Goal: Task Accomplishment & Management: Manage account settings

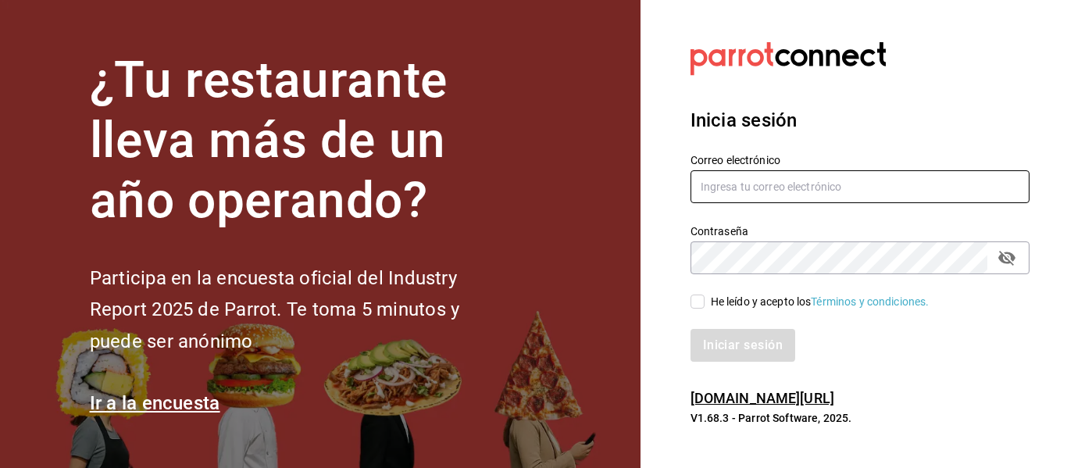
type input "[EMAIL_ADDRESS][DOMAIN_NAME]"
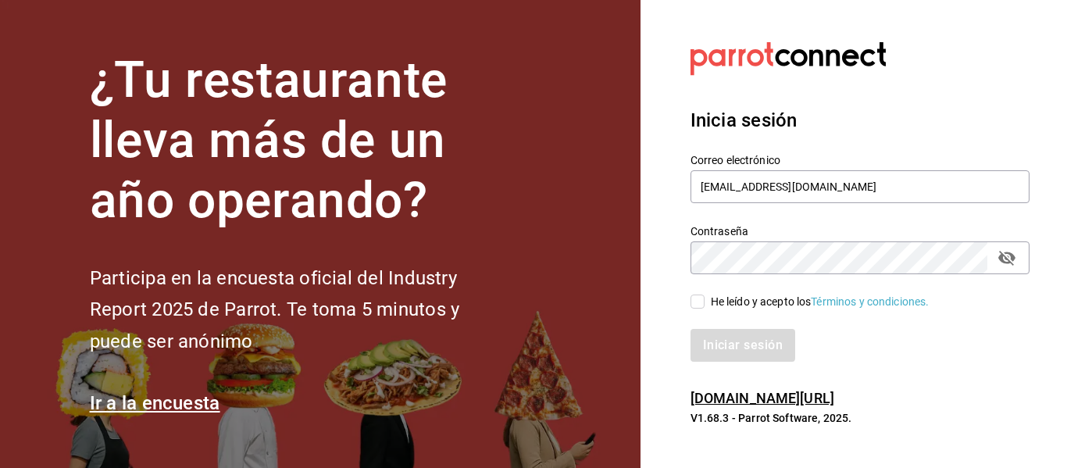
click at [701, 303] on input "He leído y acepto los Términos y condiciones." at bounding box center [698, 302] width 14 height 14
checkbox input "true"
click at [721, 355] on button "Iniciar sesión" at bounding box center [744, 345] width 106 height 33
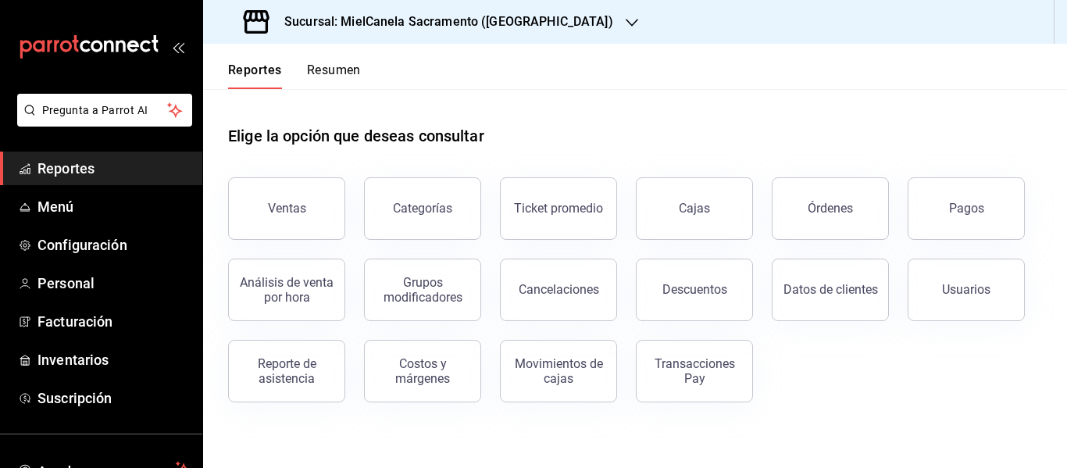
click at [818, 244] on div "Datos de clientes" at bounding box center [821, 280] width 136 height 81
click at [818, 216] on button "Órdenes" at bounding box center [830, 208] width 117 height 63
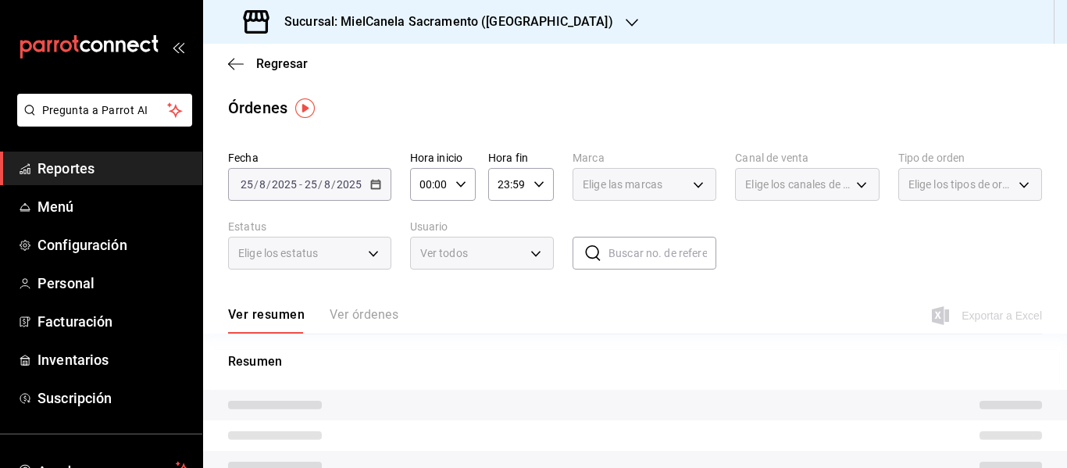
click at [486, 27] on h3 "Sucursal: MielCanela Sacramento ([GEOGRAPHIC_DATA])" at bounding box center [442, 22] width 341 height 19
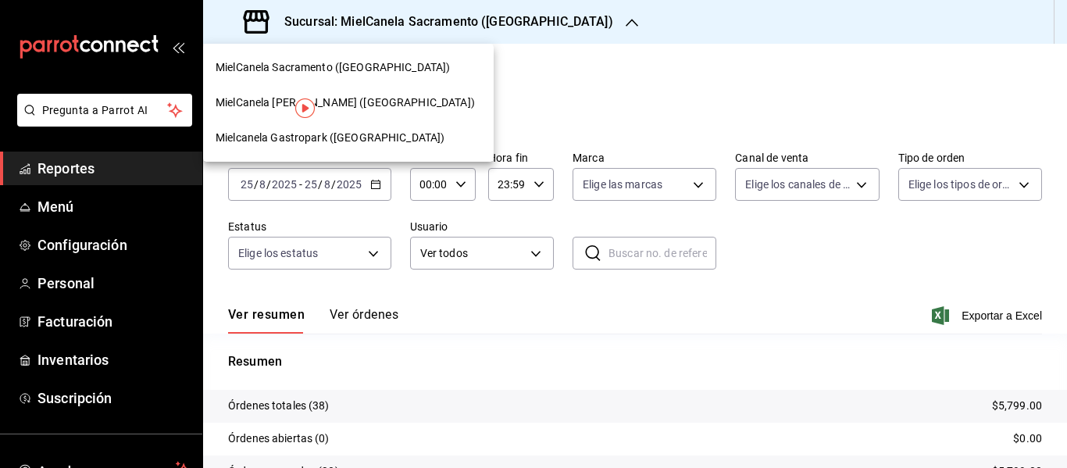
click at [341, 111] on div "MielCanela [PERSON_NAME] ([GEOGRAPHIC_DATA])" at bounding box center [348, 102] width 291 height 35
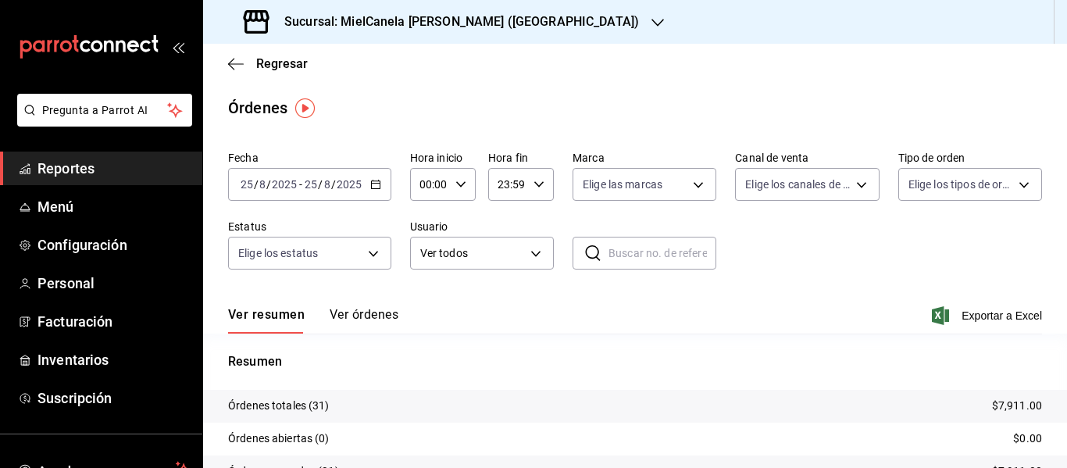
click at [377, 312] on button "Ver órdenes" at bounding box center [364, 320] width 69 height 27
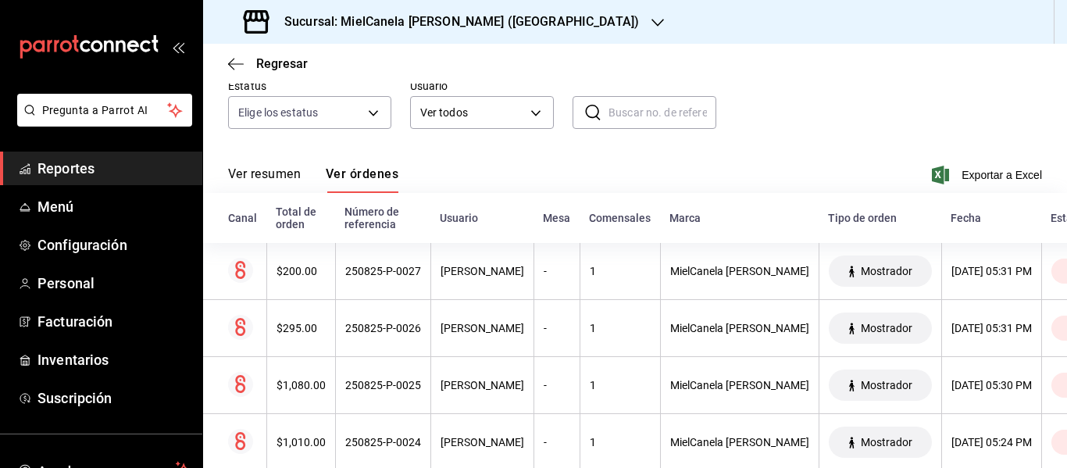
scroll to position [149, 0]
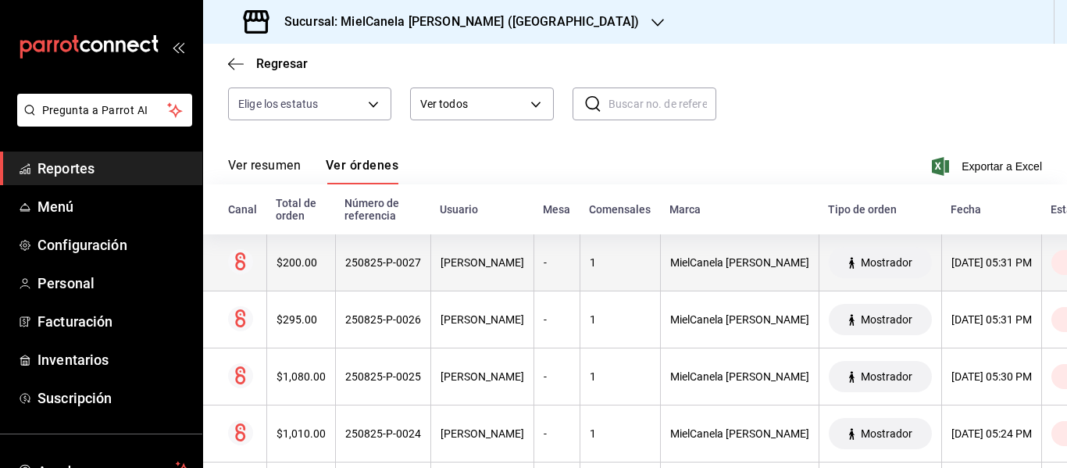
click at [756, 252] on th "MielCanela [PERSON_NAME]" at bounding box center [739, 262] width 159 height 57
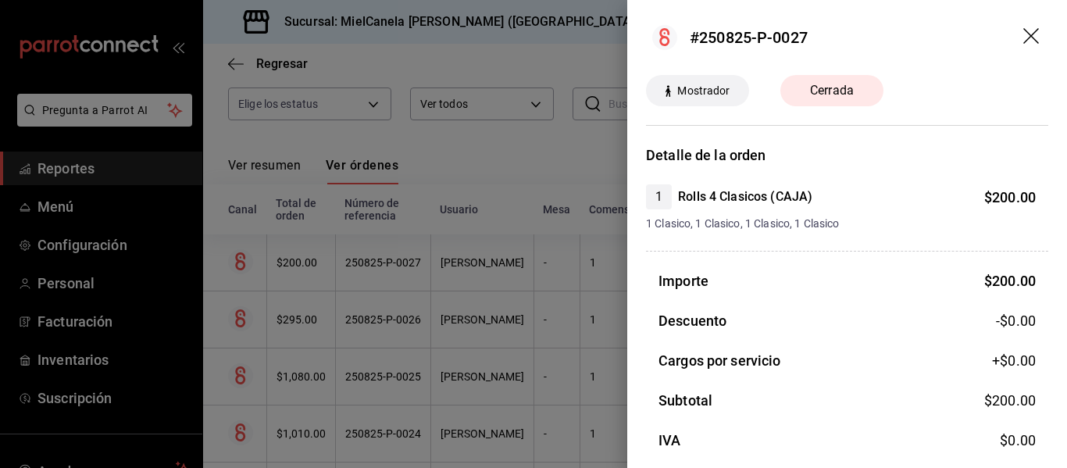
click at [1024, 45] on icon "drag" at bounding box center [1033, 37] width 19 height 19
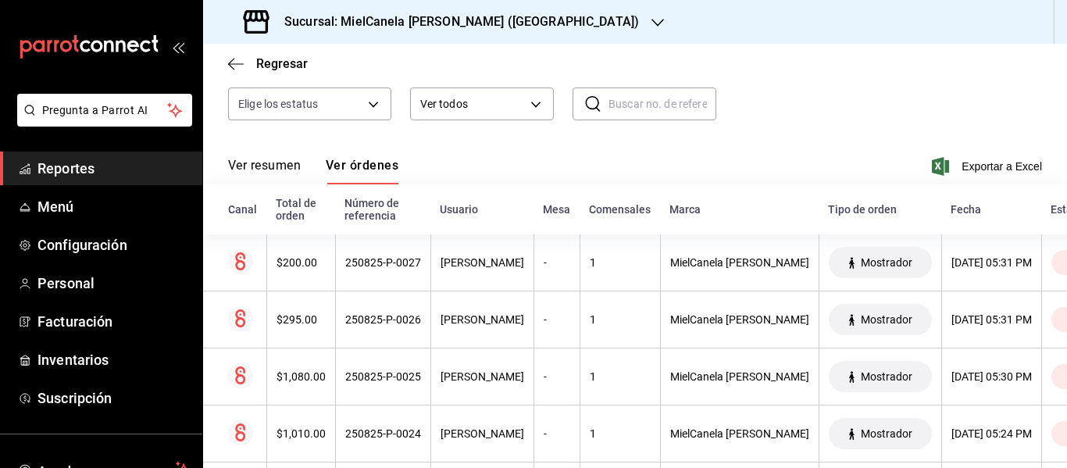
click at [789, 223] on th "Marca" at bounding box center [739, 209] width 159 height 50
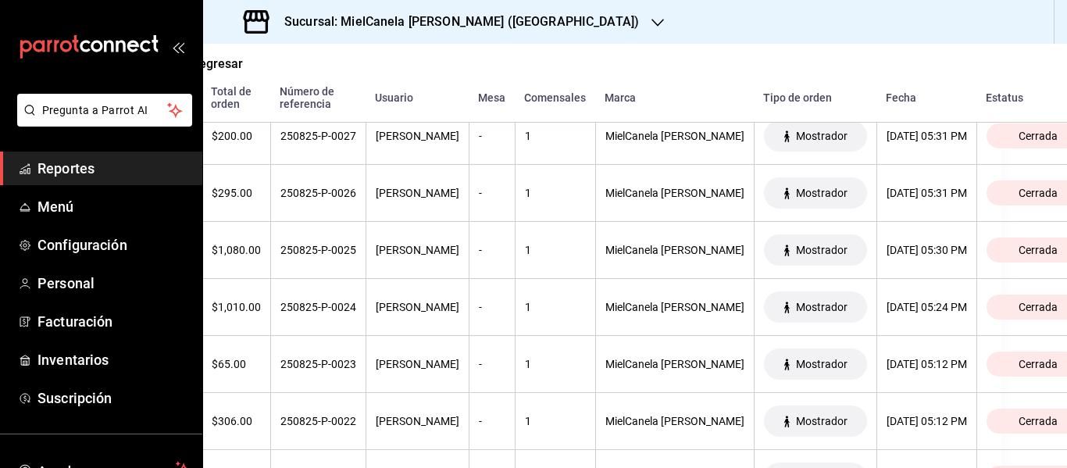
scroll to position [305, 69]
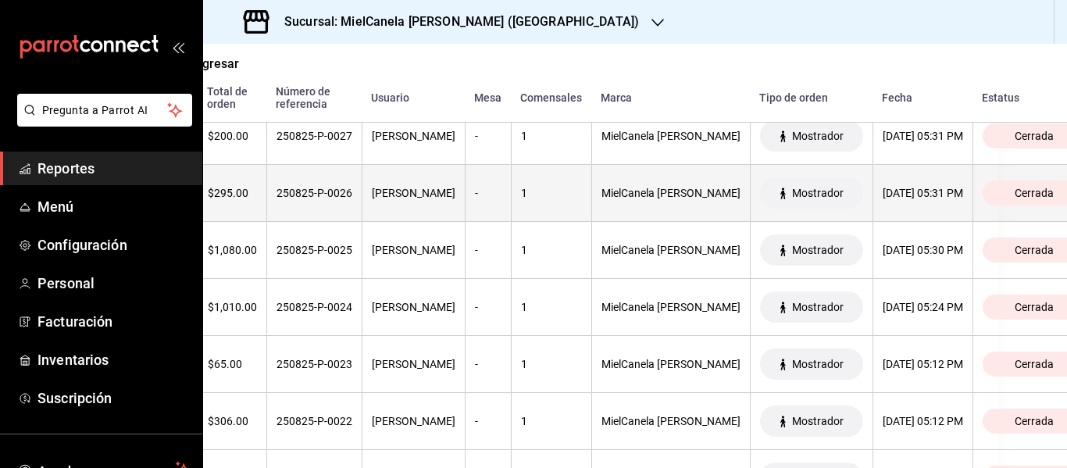
click at [963, 199] on div "[DATE] 05:31 PM" at bounding box center [923, 193] width 80 height 13
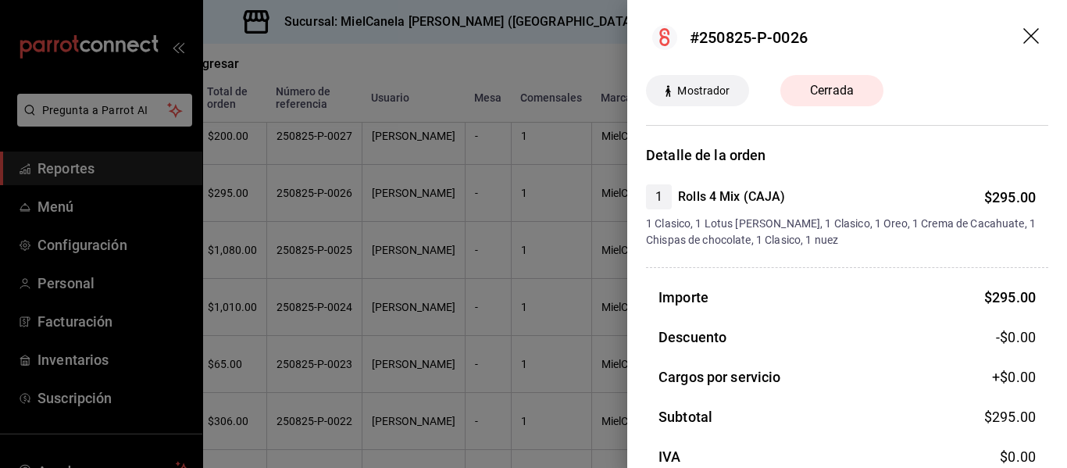
click at [1024, 40] on icon "drag" at bounding box center [1033, 37] width 19 height 19
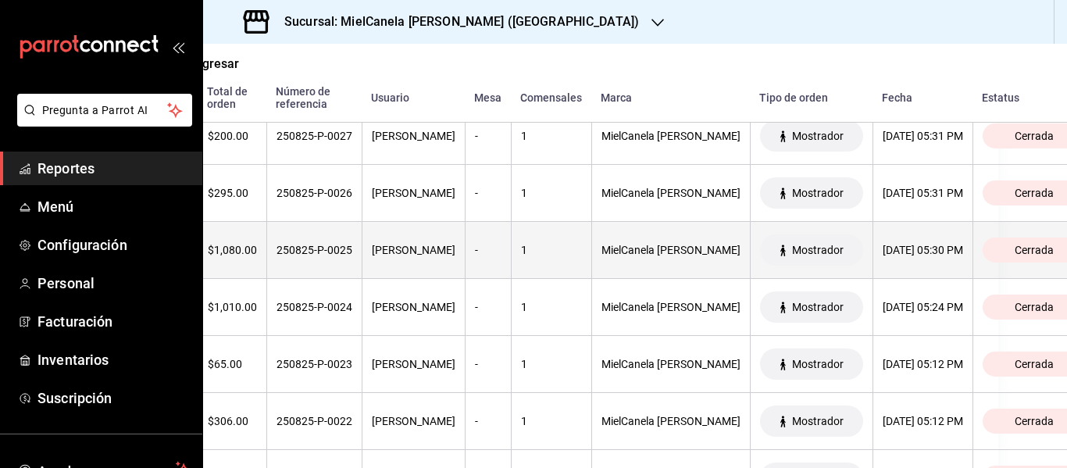
click at [963, 249] on div "[DATE] 05:30 PM" at bounding box center [923, 250] width 80 height 13
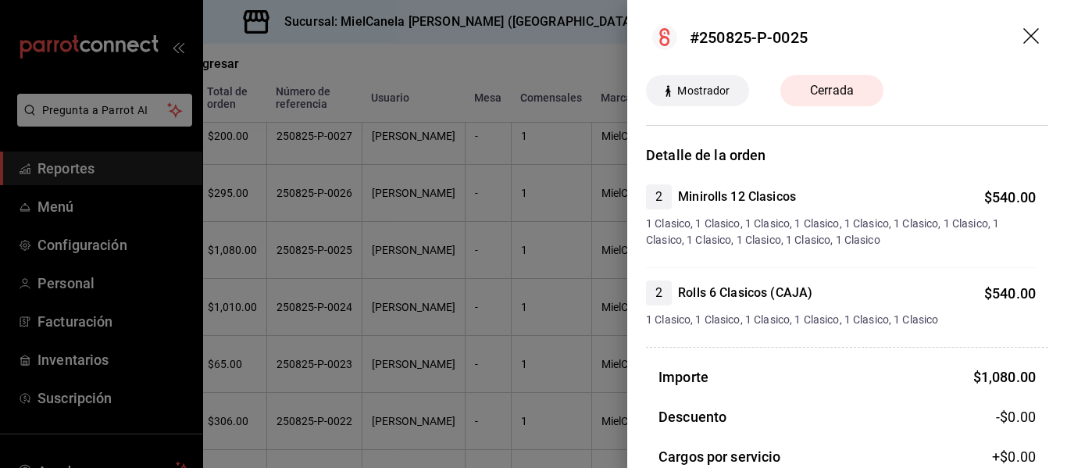
click at [1024, 35] on icon "drag" at bounding box center [1033, 37] width 19 height 19
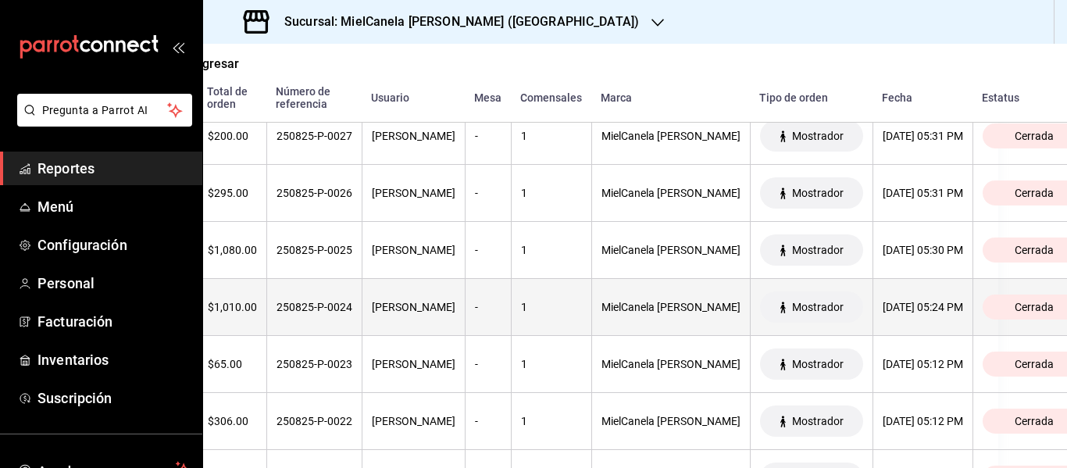
click at [963, 306] on div "[DATE] 05:24 PM" at bounding box center [923, 307] width 80 height 13
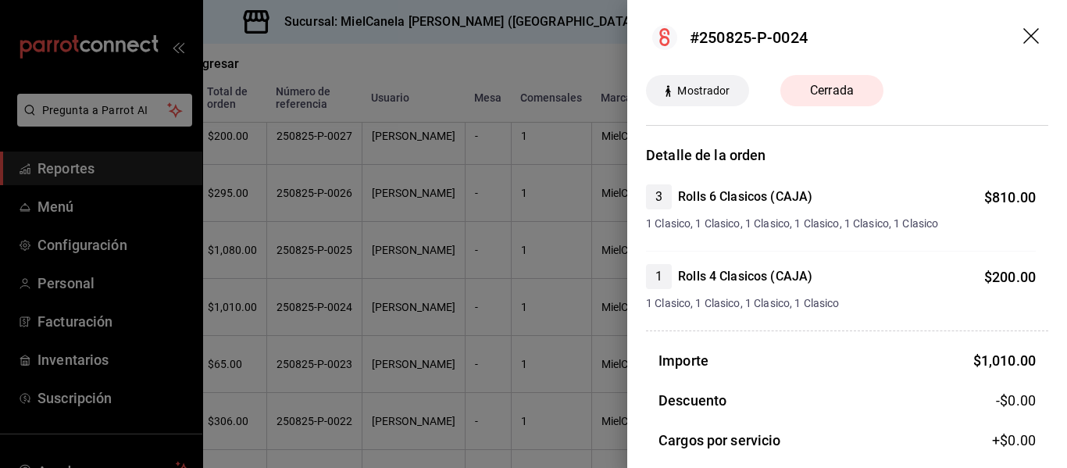
click at [1024, 42] on icon "drag" at bounding box center [1033, 37] width 19 height 19
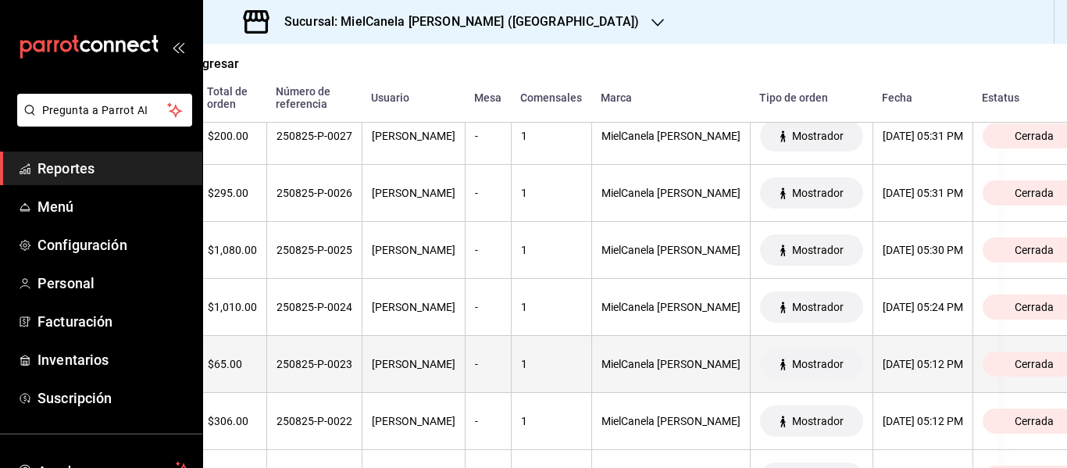
click at [973, 352] on th "[DATE] 05:12 PM" at bounding box center [923, 364] width 100 height 57
